Goal: Task Accomplishment & Management: Use online tool/utility

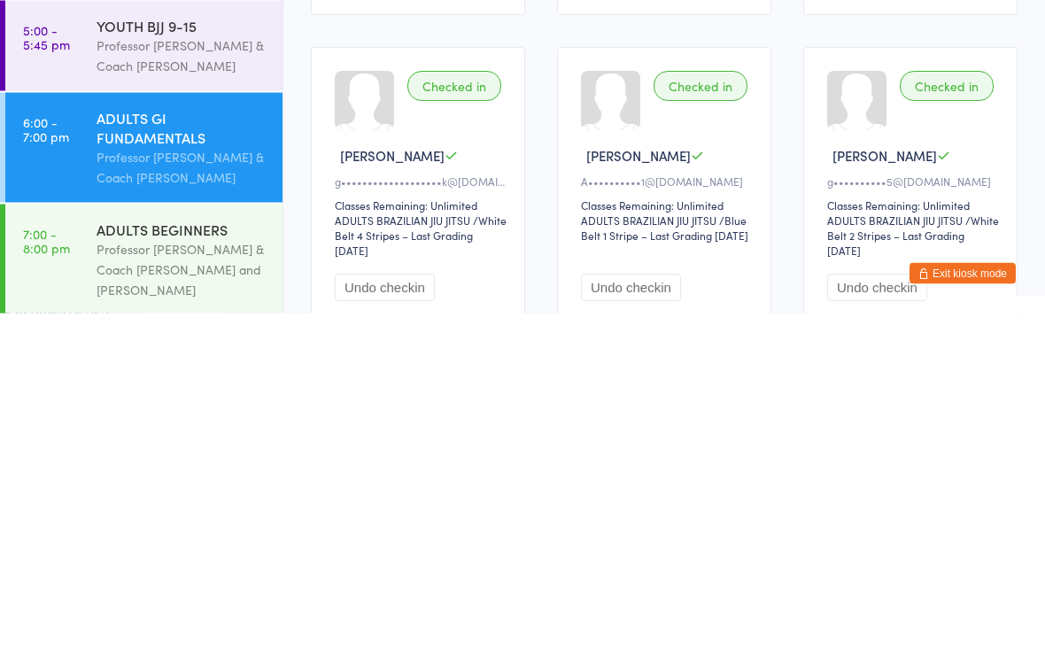
scroll to position [792, 0]
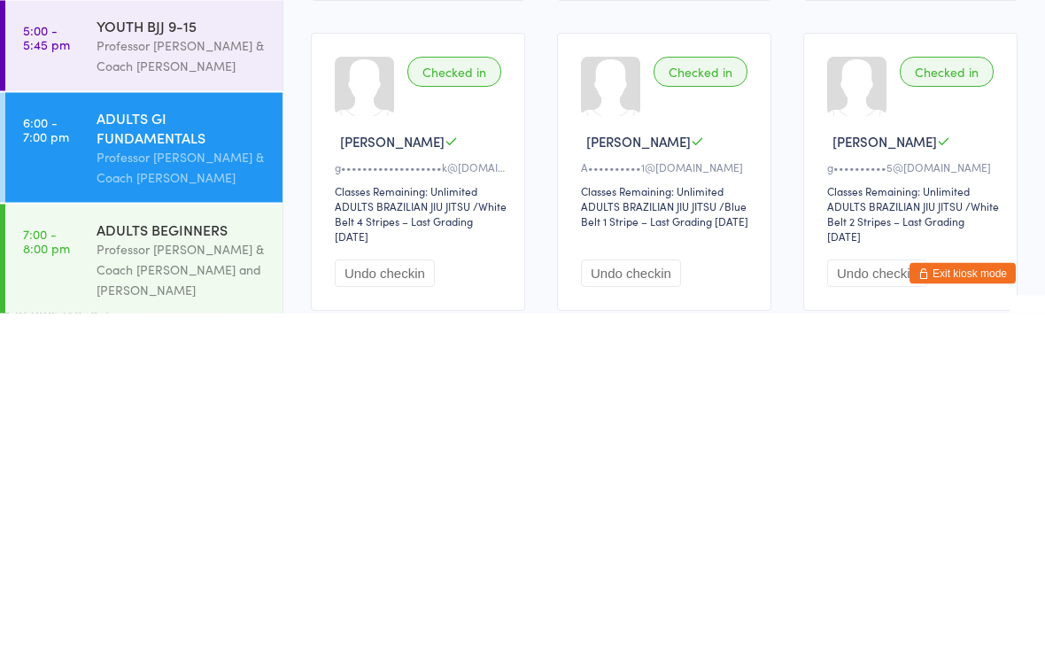
click at [181, 584] on div "Professor [PERSON_NAME] & Coach [PERSON_NAME] and [PERSON_NAME]" at bounding box center [182, 614] width 171 height 61
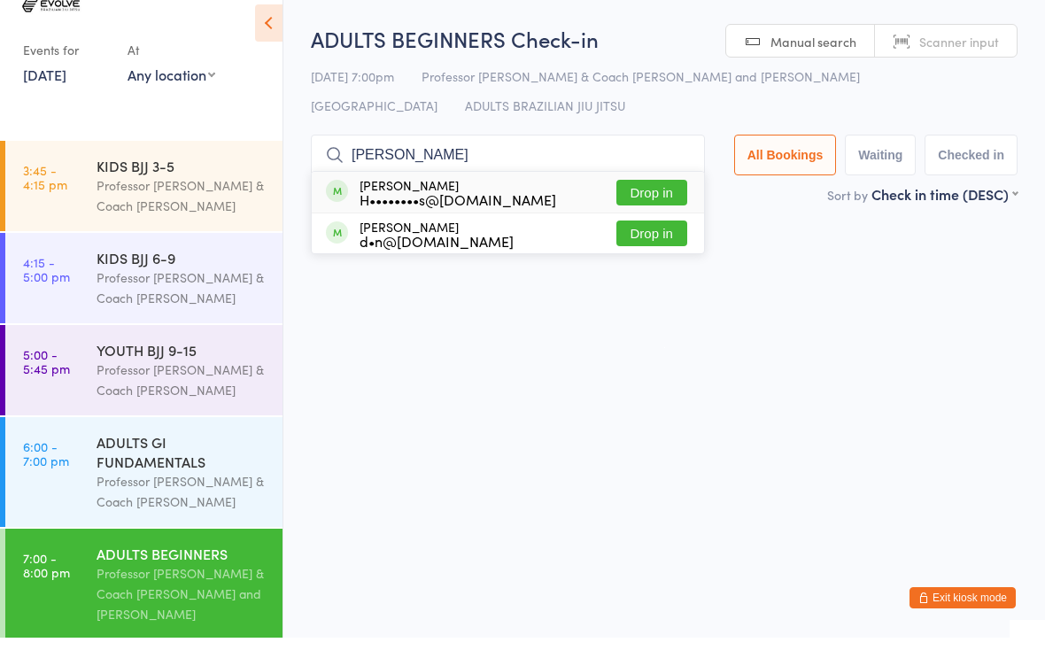
type input "[PERSON_NAME]"
click at [643, 200] on button "Drop in" at bounding box center [652, 213] width 71 height 26
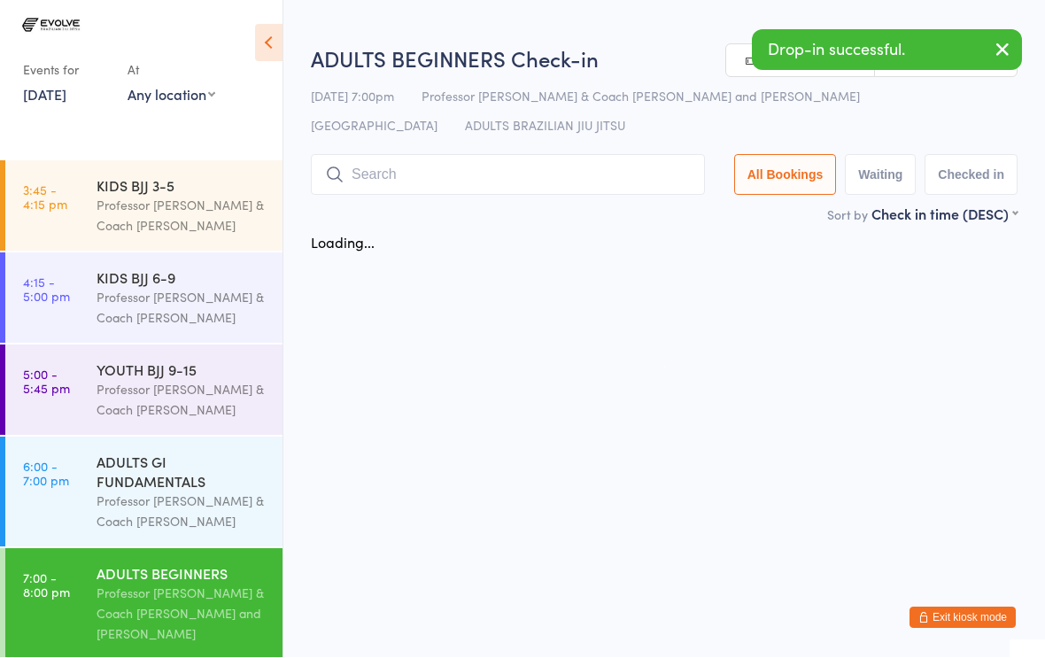
scroll to position [1, 0]
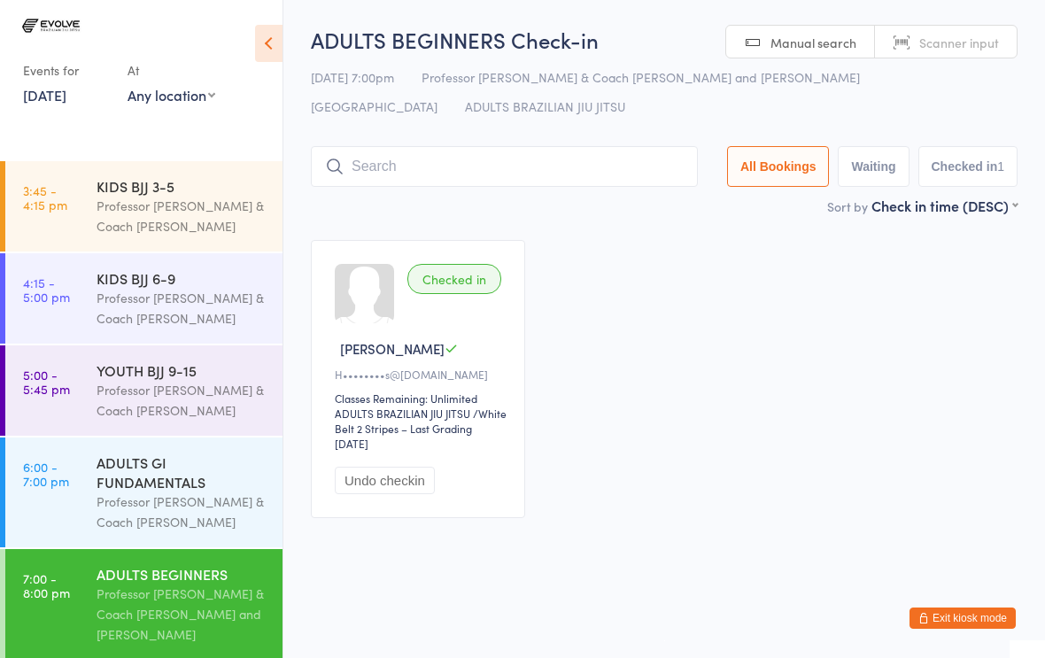
click at [446, 142] on div "ADULTS BEGINNERS Check-in [DATE] 7:00pm Professor [PERSON_NAME] & Coach [PERSON…" at bounding box center [664, 110] width 707 height 171
click at [411, 170] on input "search" at bounding box center [504, 166] width 387 height 41
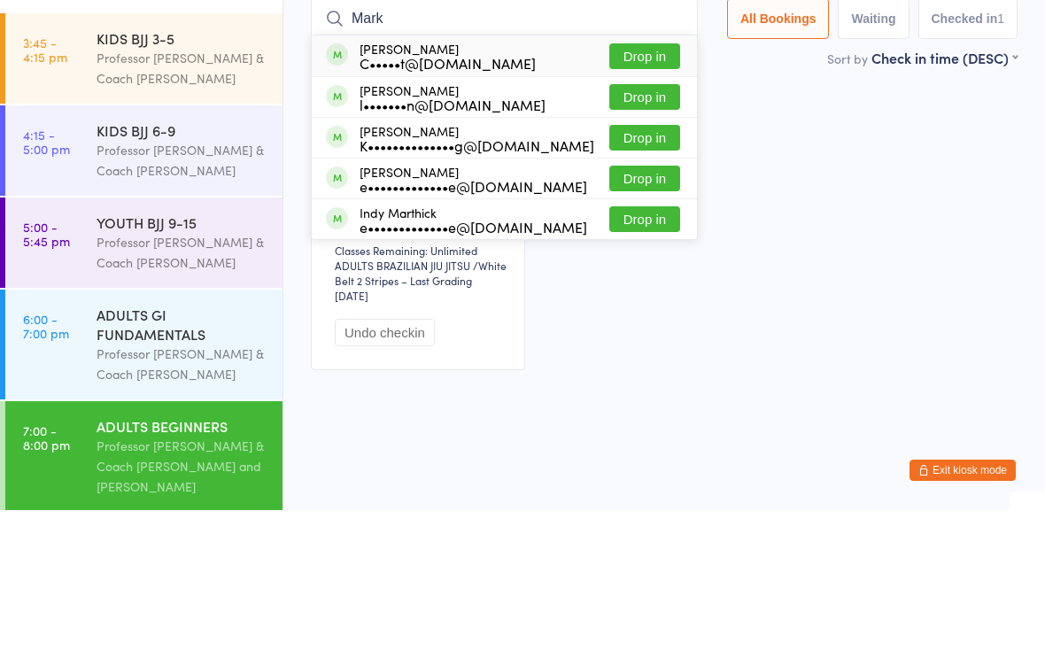
type input "Mark"
click at [634, 232] on button "Drop in" at bounding box center [645, 245] width 71 height 26
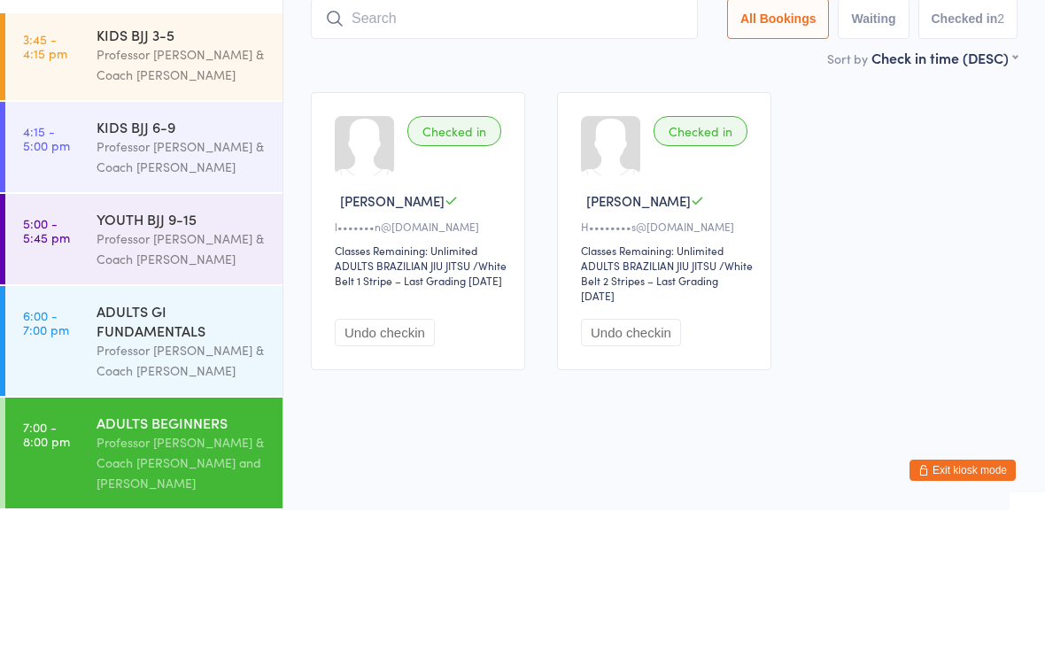
scroll to position [14, 0]
click at [144, 377] on div "Professor [PERSON_NAME] & Coach [PERSON_NAME]" at bounding box center [182, 397] width 171 height 41
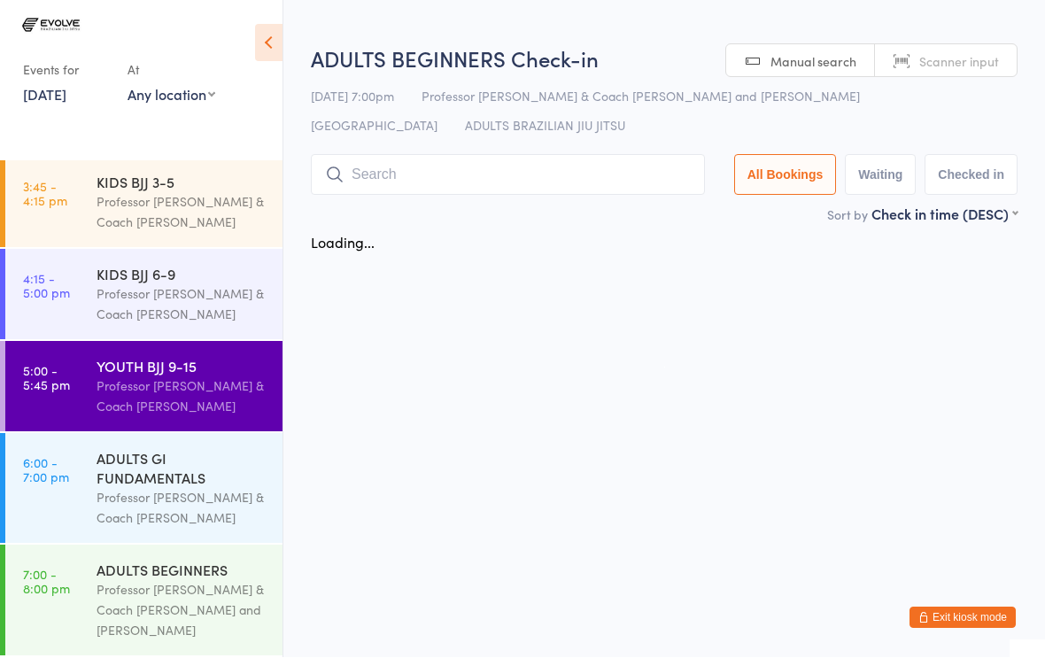
scroll to position [1, 0]
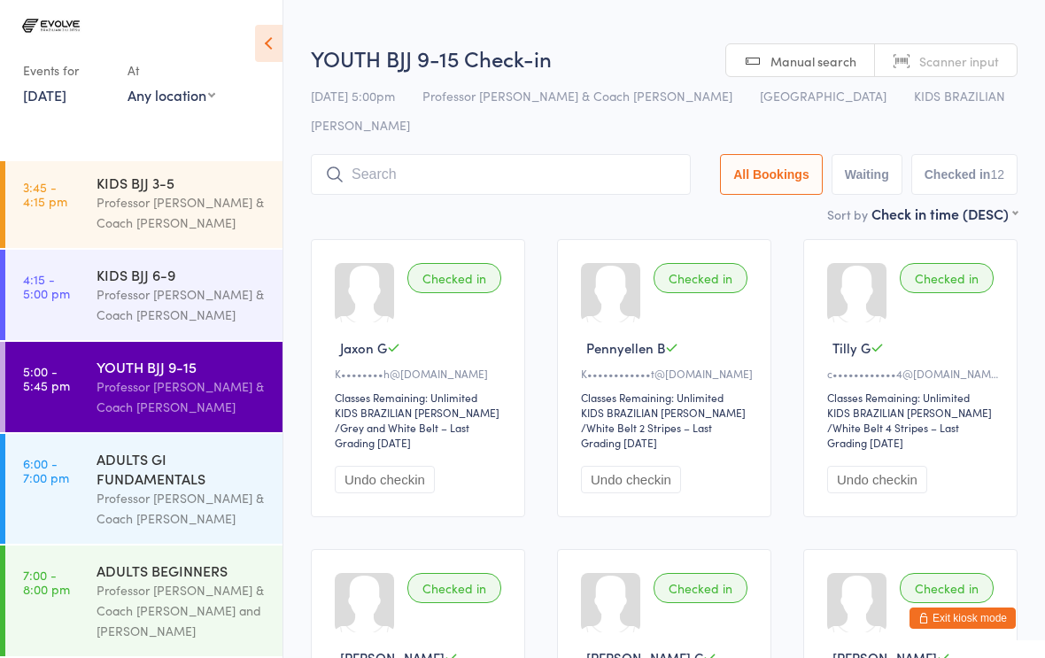
click at [159, 470] on div "ADULTS GI FUNDAMENTALS" at bounding box center [182, 468] width 171 height 39
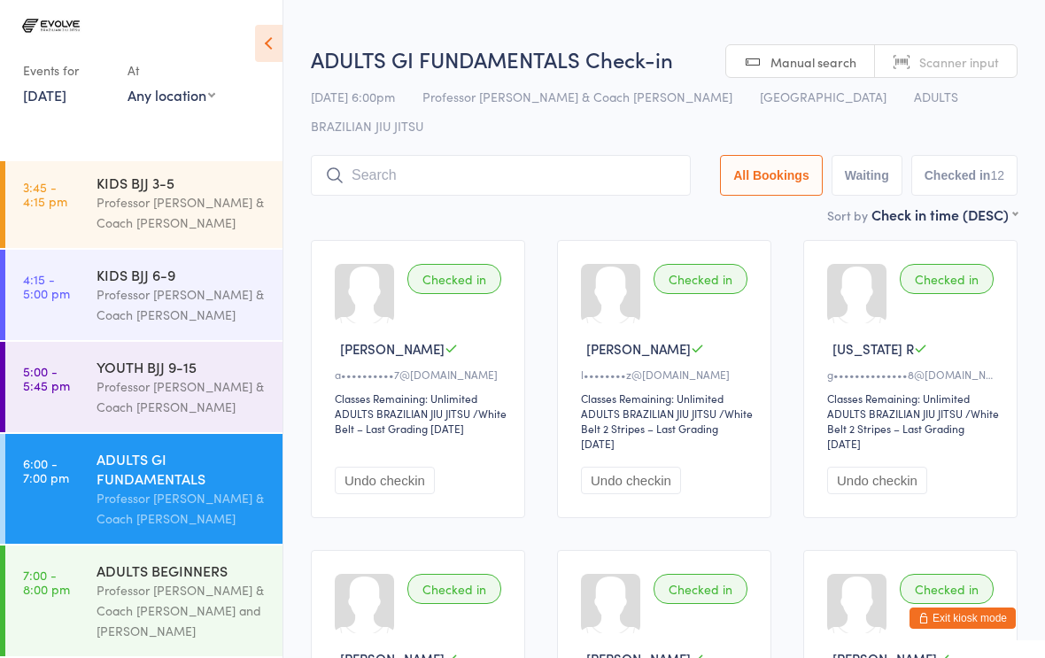
click at [495, 155] on input "search" at bounding box center [501, 175] width 380 height 41
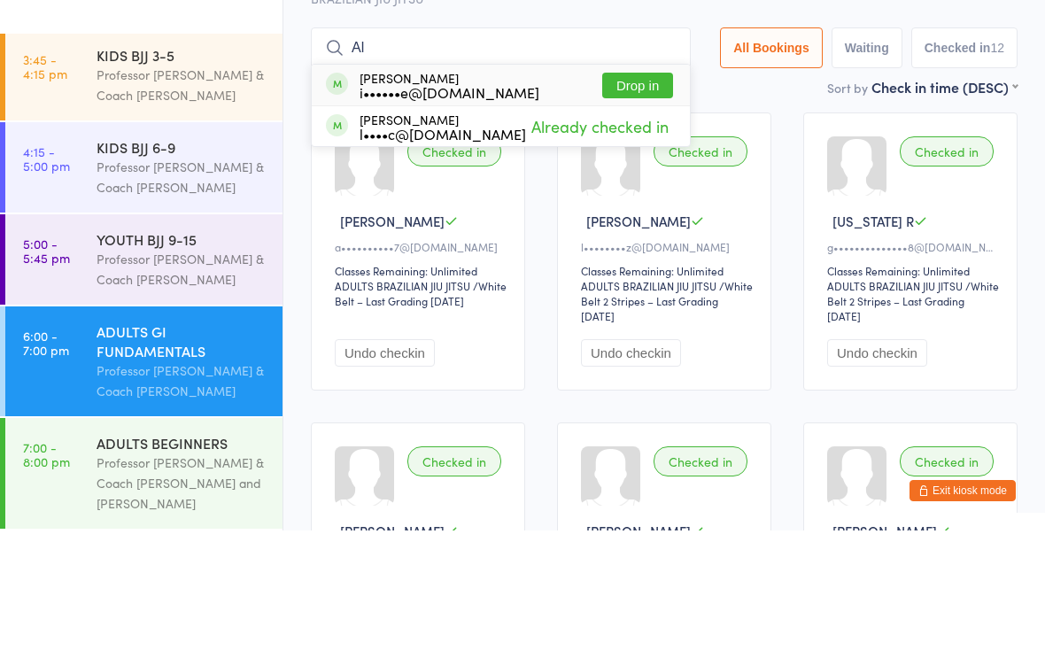
type input "Al"
click at [625, 200] on button "Drop in" at bounding box center [637, 213] width 71 height 26
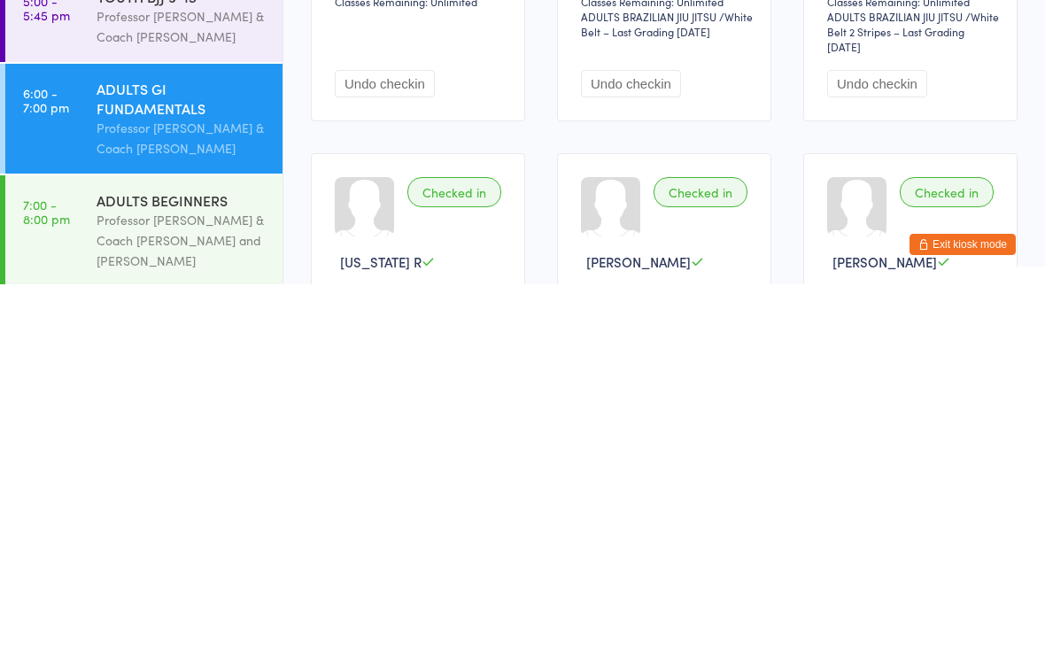
scroll to position [37, 0]
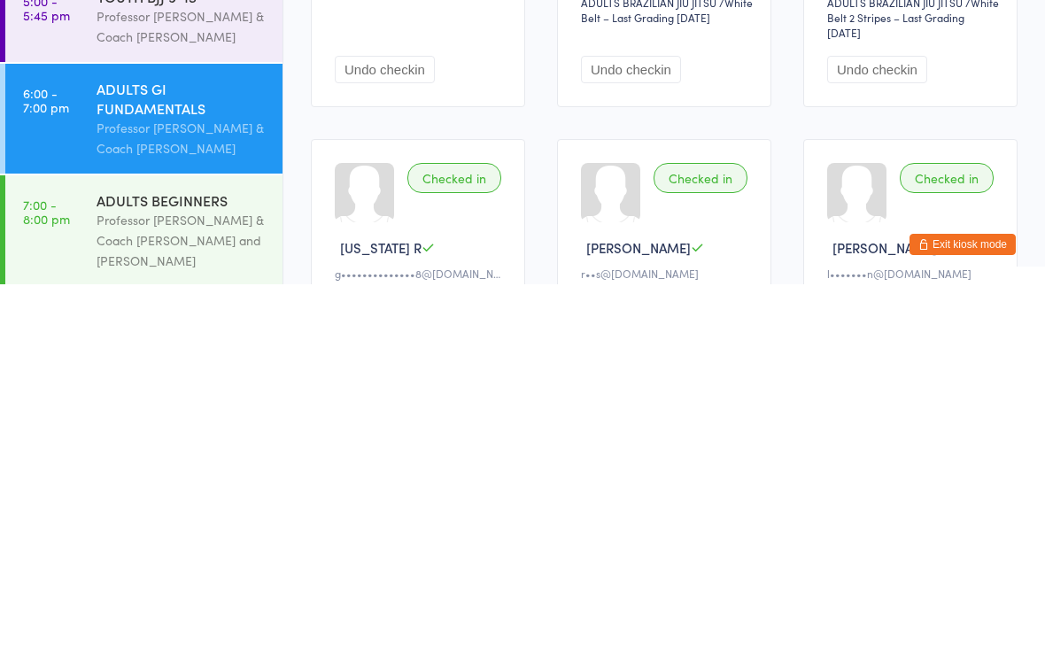
click at [180, 584] on div "Professor [PERSON_NAME] & Coach [PERSON_NAME] and [PERSON_NAME]" at bounding box center [182, 614] width 171 height 61
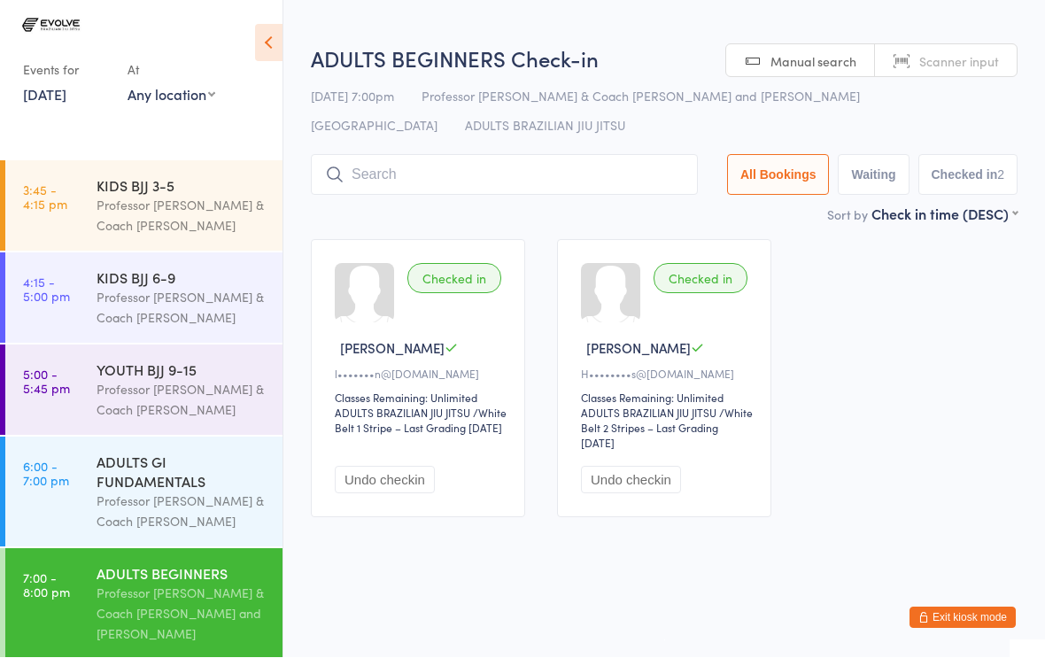
scroll to position [1, 0]
click at [418, 167] on input "search" at bounding box center [504, 175] width 387 height 41
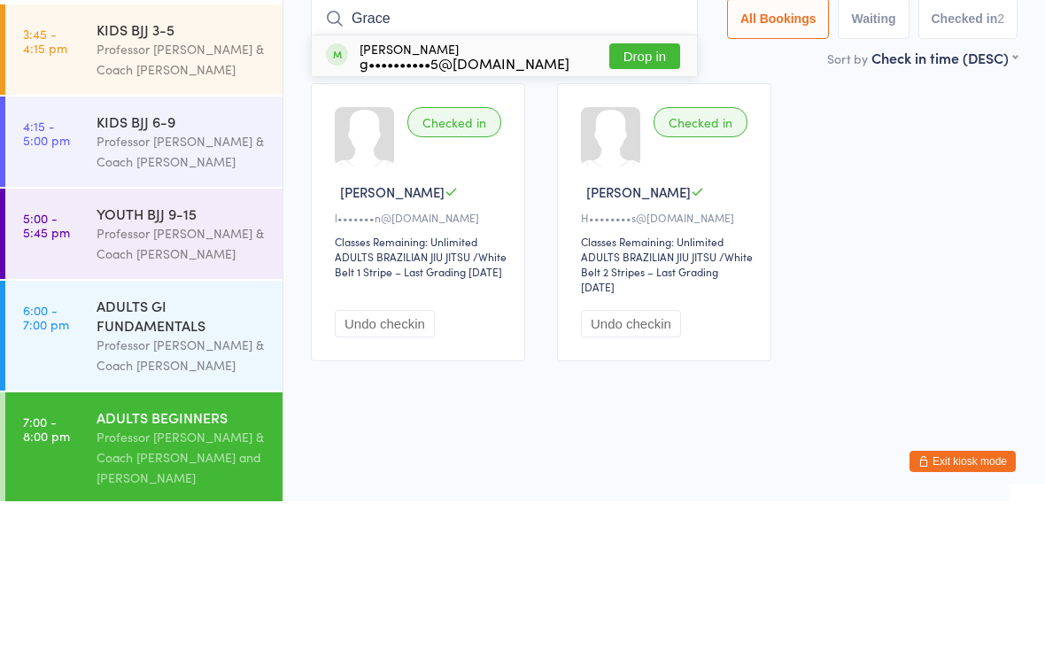
type input "Grace"
click at [620, 200] on button "Drop in" at bounding box center [645, 213] width 71 height 26
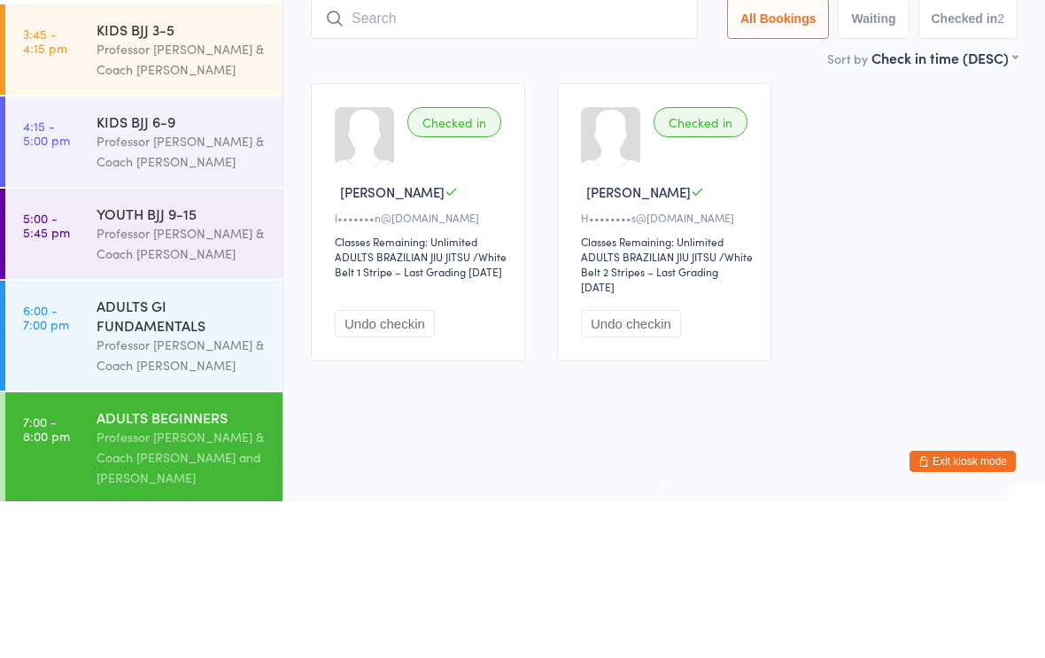
scroll to position [8, 0]
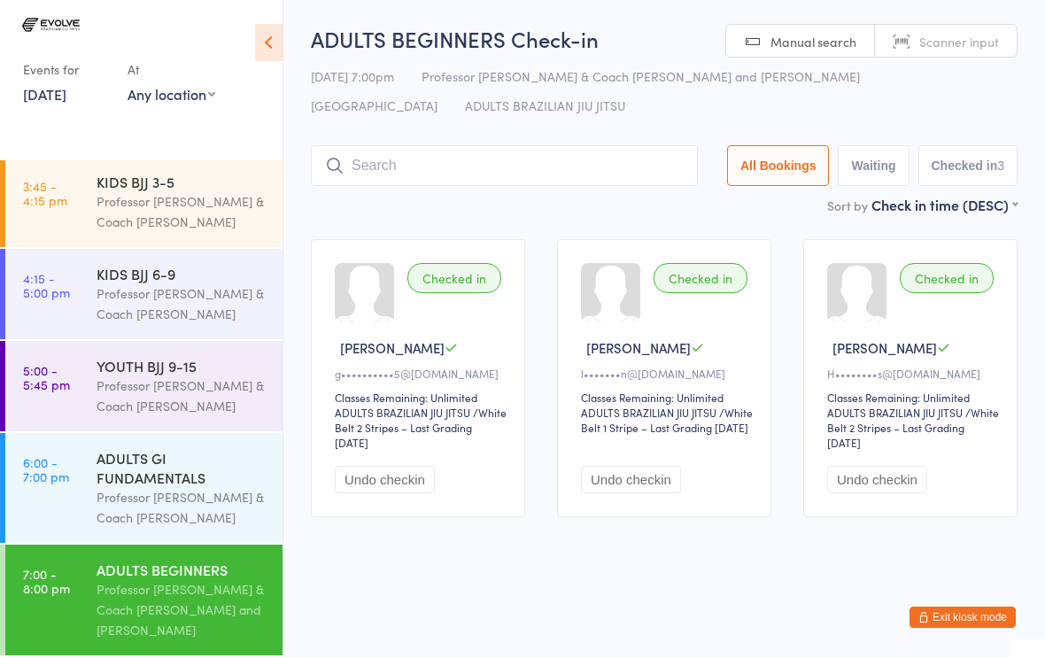
click at [416, 162] on input "search" at bounding box center [504, 166] width 387 height 41
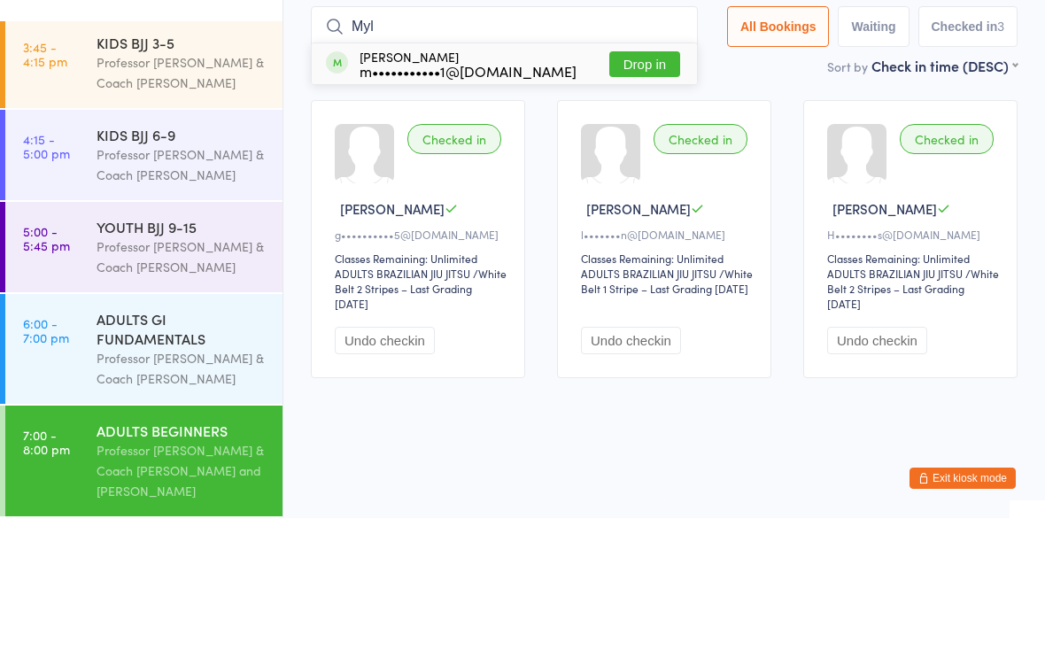
type input "Myl"
click at [636, 191] on button "Drop in" at bounding box center [645, 204] width 71 height 26
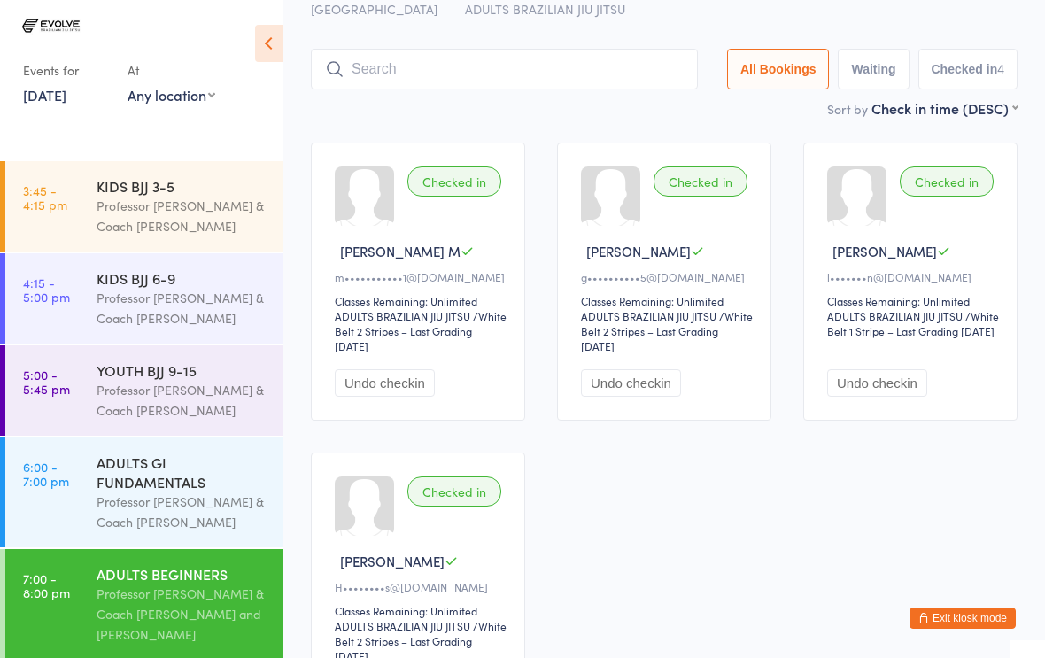
scroll to position [0, 0]
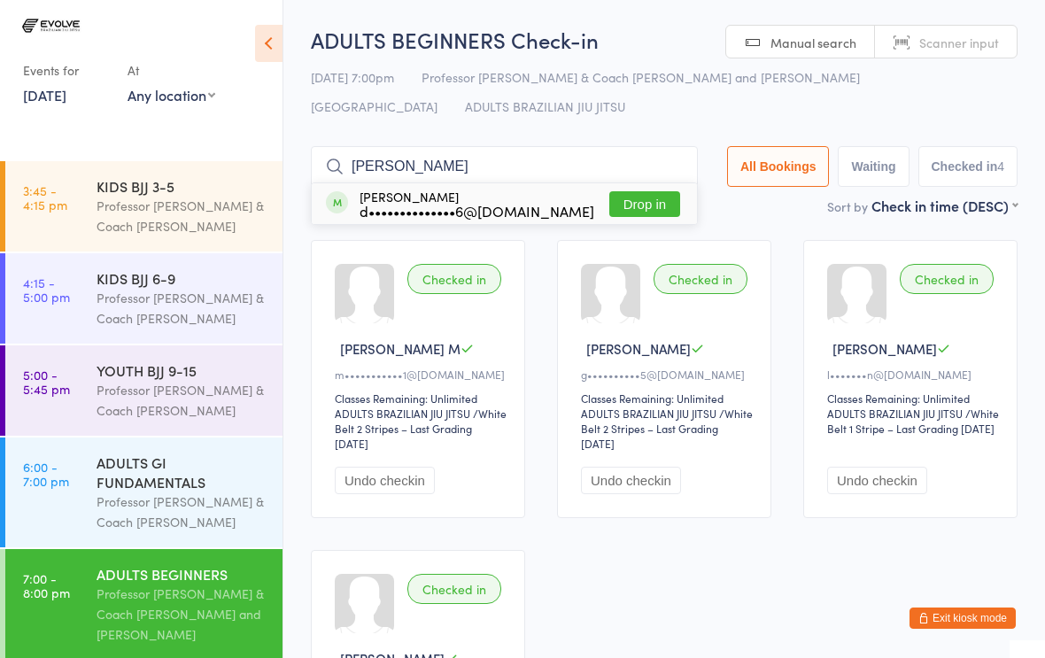
type input "[PERSON_NAME]"
click at [428, 196] on div "[PERSON_NAME] d••••••••••••••6@[DOMAIN_NAME]" at bounding box center [477, 204] width 235 height 28
